Goal: Transaction & Acquisition: Purchase product/service

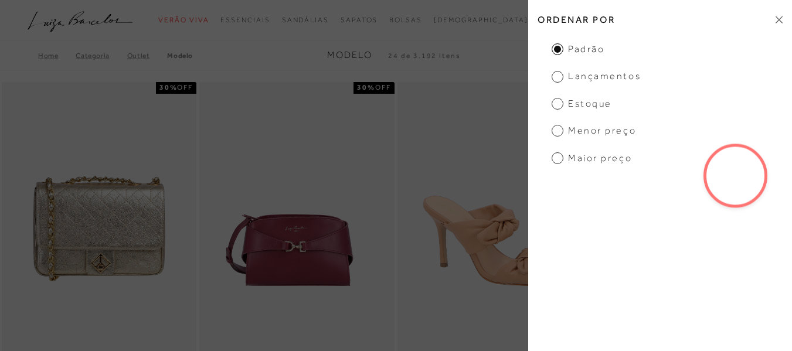
click at [508, 66] on div "Home Categoria Outlet Modelo Modelo 24 de 3.192 itens Ordenar Ordenar por Padrã…" at bounding box center [396, 55] width 792 height 30
click at [777, 21] on icon at bounding box center [779, 19] width 7 height 7
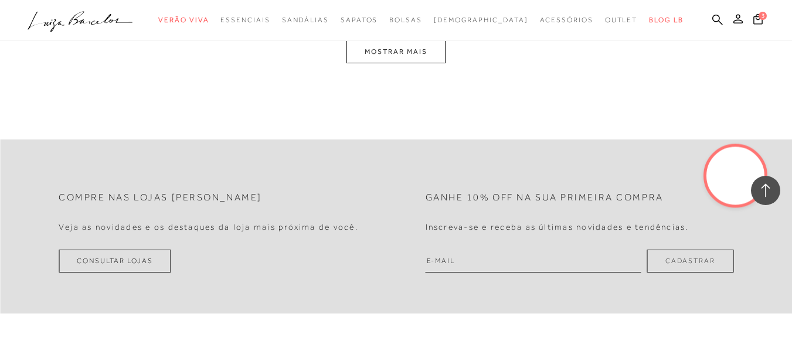
scroll to position [2402, 0]
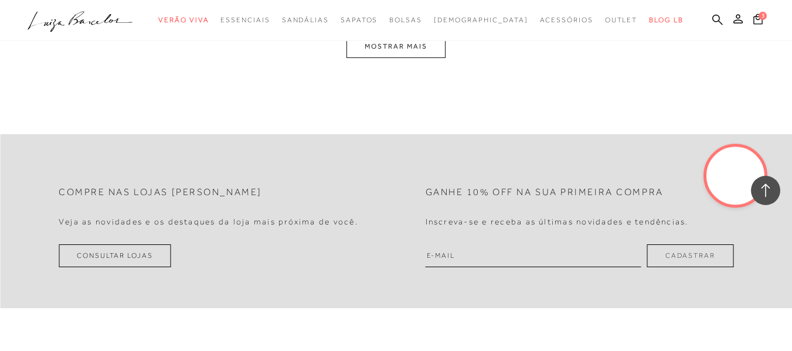
click at [416, 58] on button "MOSTRAR MAIS" at bounding box center [396, 46] width 99 height 23
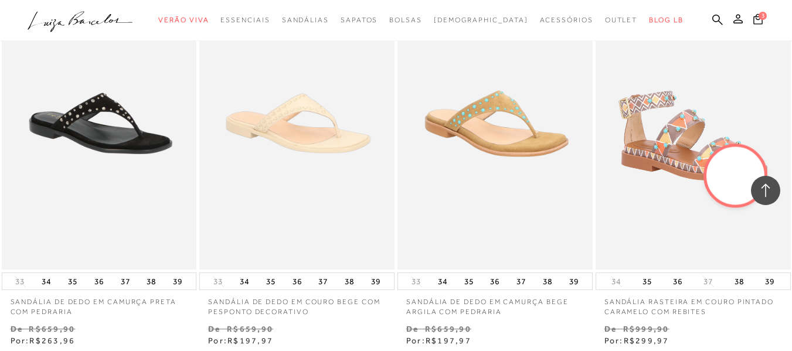
scroll to position [4690, 0]
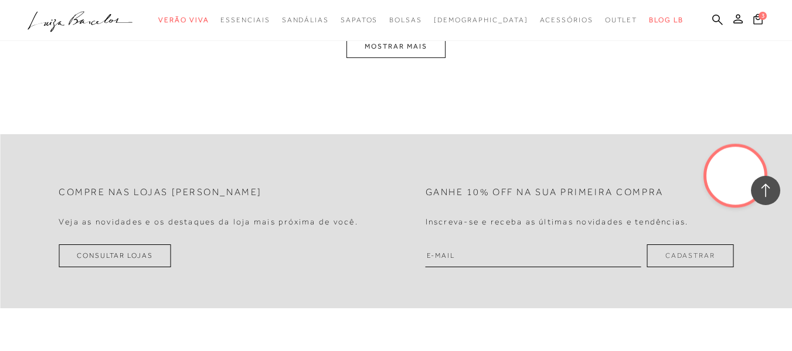
click at [417, 52] on button "MOSTRAR MAIS" at bounding box center [396, 46] width 99 height 23
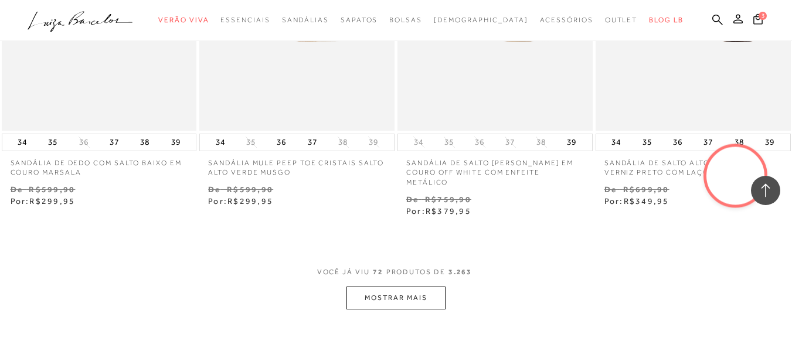
scroll to position [6813, 0]
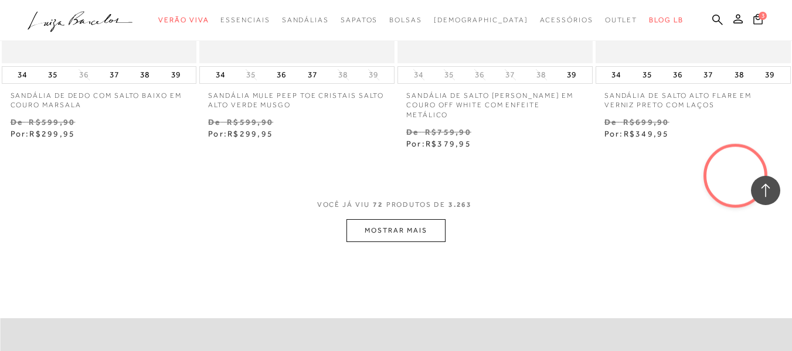
click at [429, 232] on button "MOSTRAR MAIS" at bounding box center [396, 230] width 99 height 23
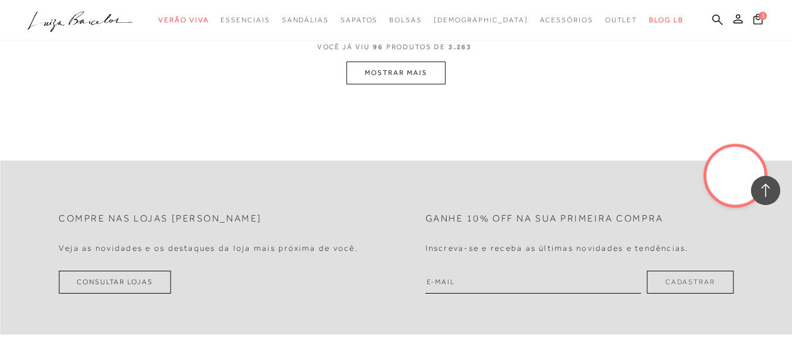
scroll to position [9276, 0]
